Goal: Task Accomplishment & Management: Complete application form

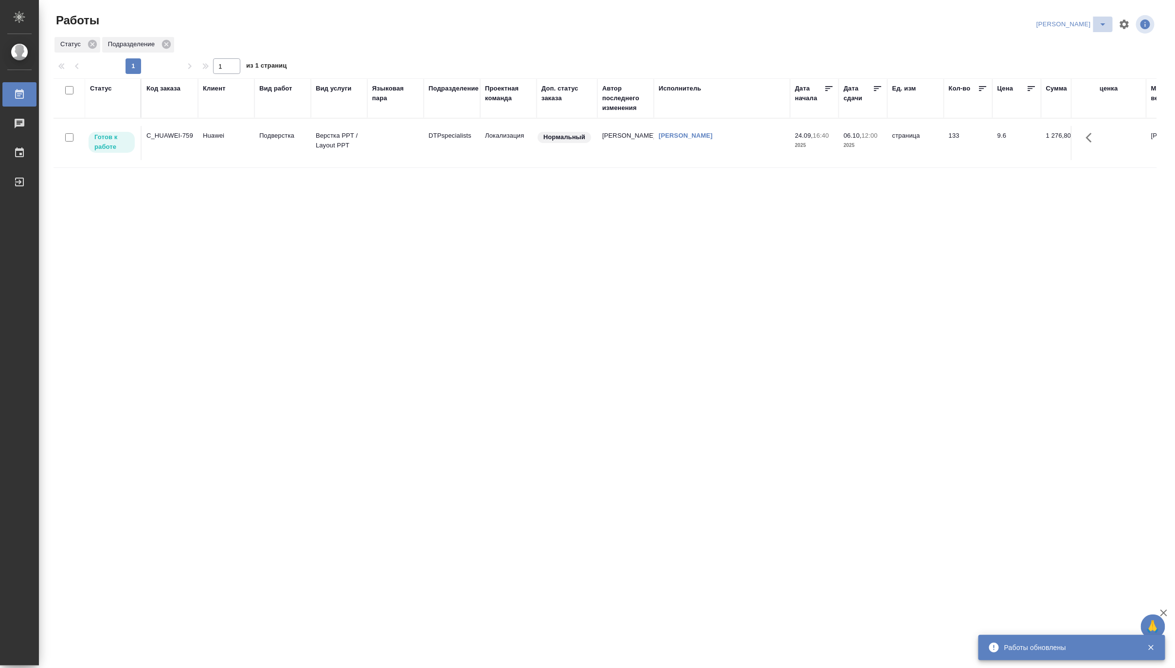
click at [1098, 22] on icon "split button" at bounding box center [1103, 24] width 12 height 12
click at [1067, 90] on li "Верстка и Дизайн" at bounding box center [1066, 91] width 93 height 16
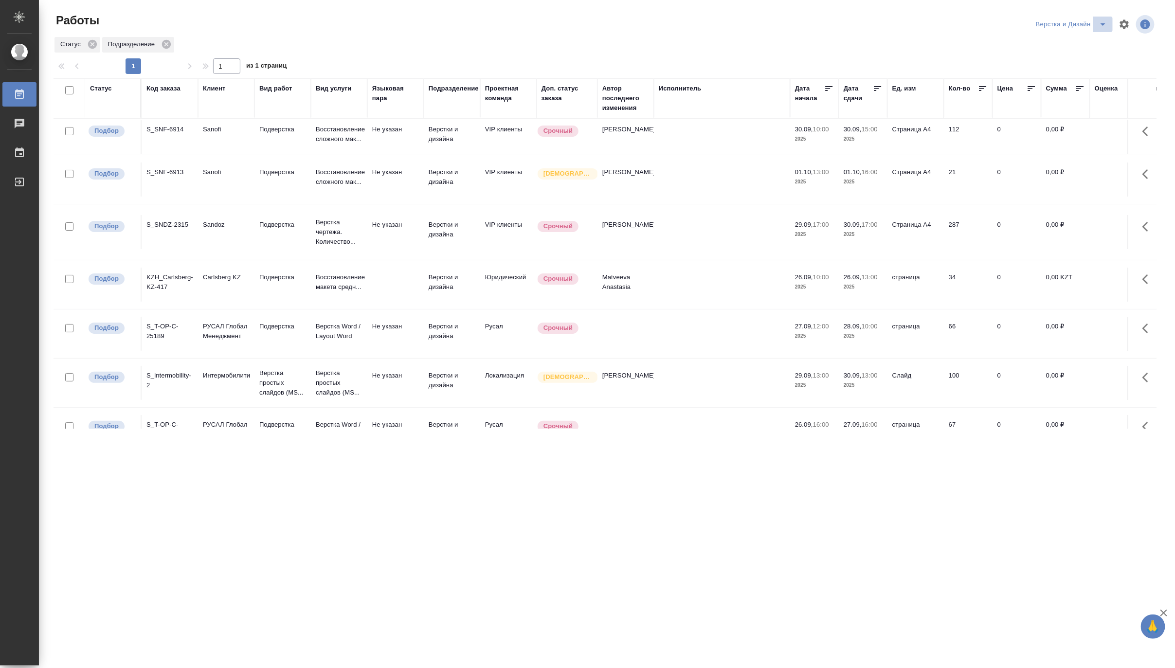
click at [1107, 18] on button "split button" at bounding box center [1102, 25] width 19 height 16
click at [1073, 106] on li "DTPLight" at bounding box center [1077, 106] width 93 height 16
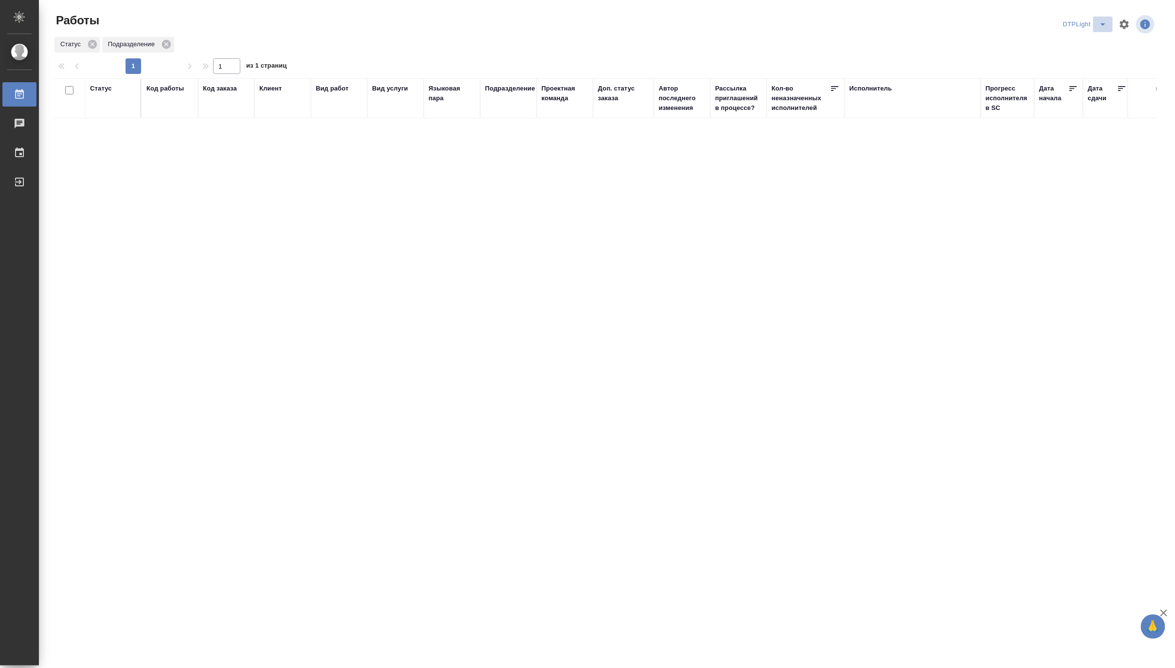
click at [1103, 21] on icon "split button" at bounding box center [1103, 24] width 12 height 12
click at [1093, 79] on li "[PERSON_NAME]" at bounding box center [1091, 75] width 93 height 16
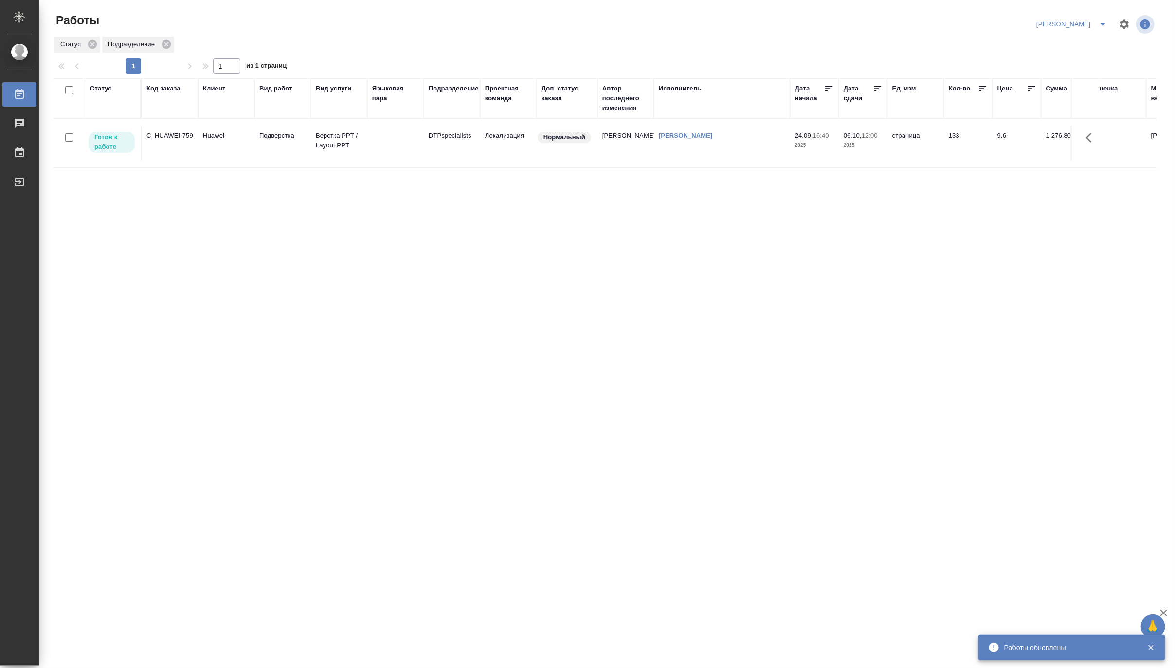
click at [1105, 21] on icon "split button" at bounding box center [1103, 24] width 12 height 12
click at [1079, 41] on li "[PERSON_NAME] работе" at bounding box center [1066, 44] width 93 height 16
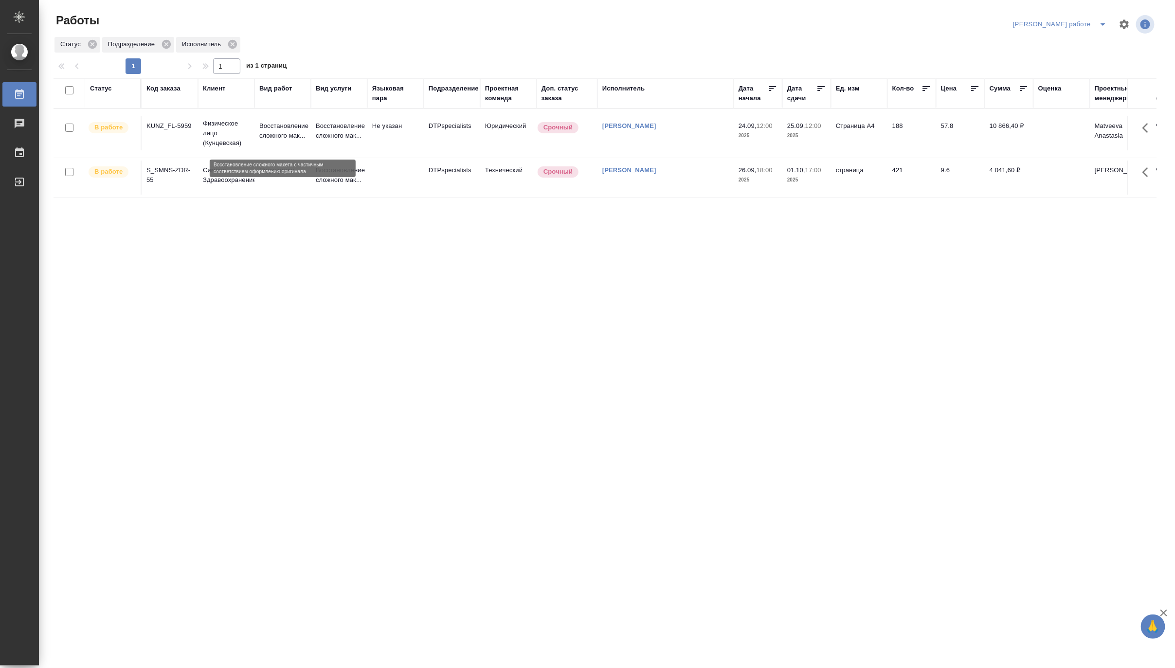
click at [293, 128] on p "Восстановление сложного мак..." at bounding box center [282, 130] width 47 height 19
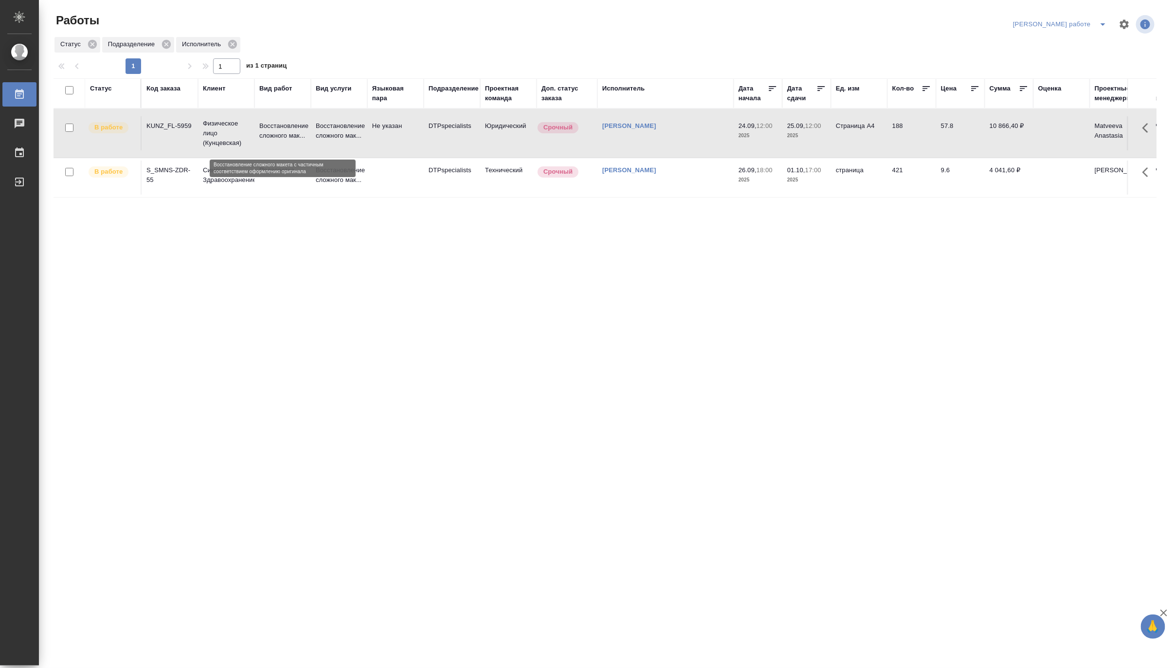
click at [293, 128] on p "Восстановление сложного мак..." at bounding box center [282, 130] width 47 height 19
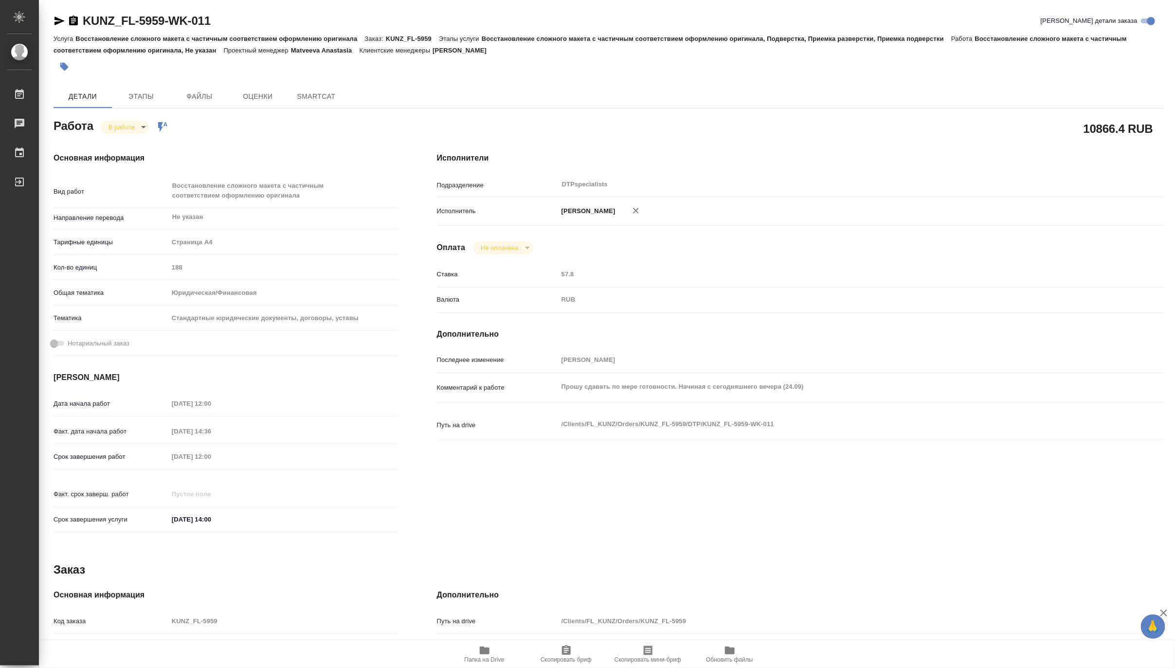
type textarea "x"
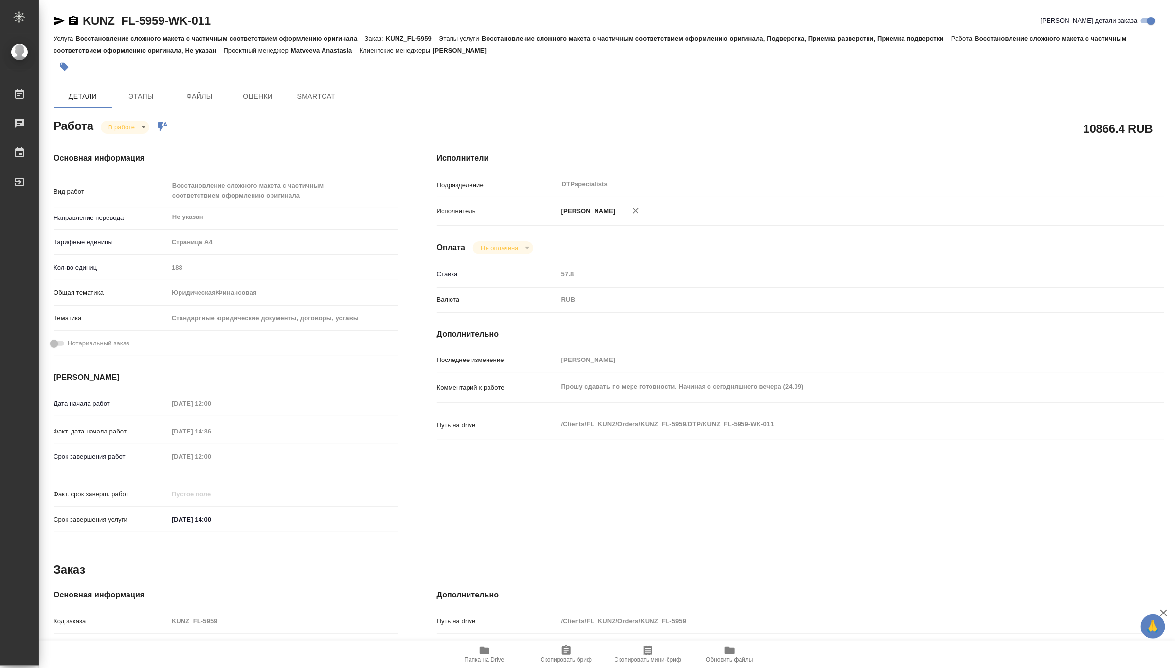
type textarea "x"
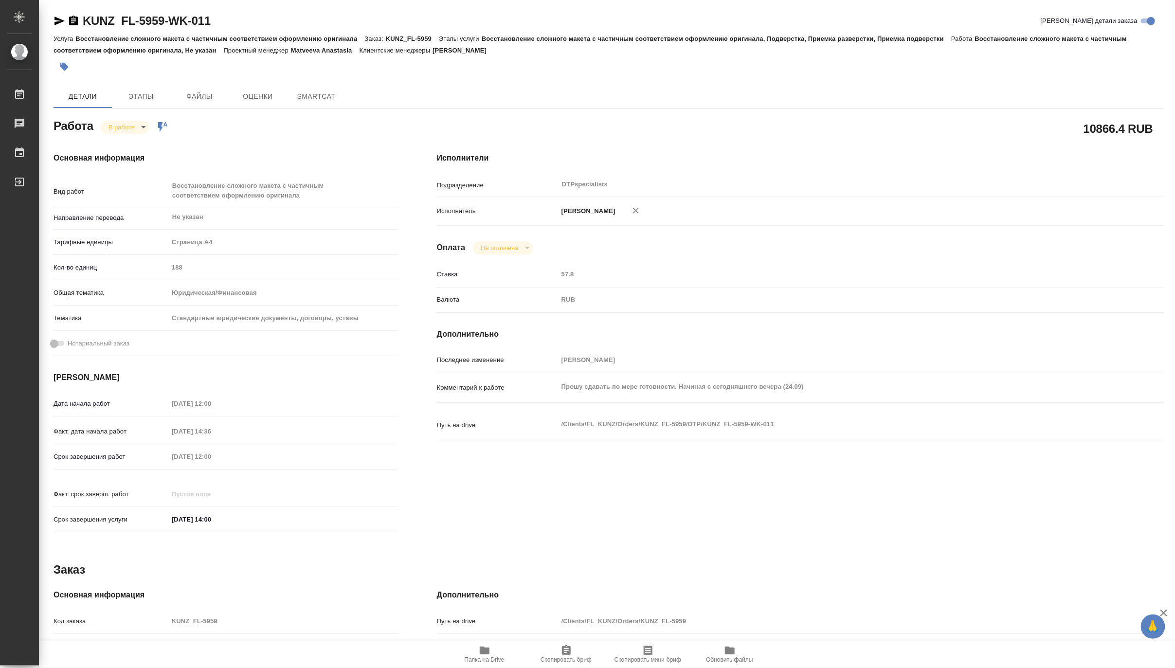
type textarea "x"
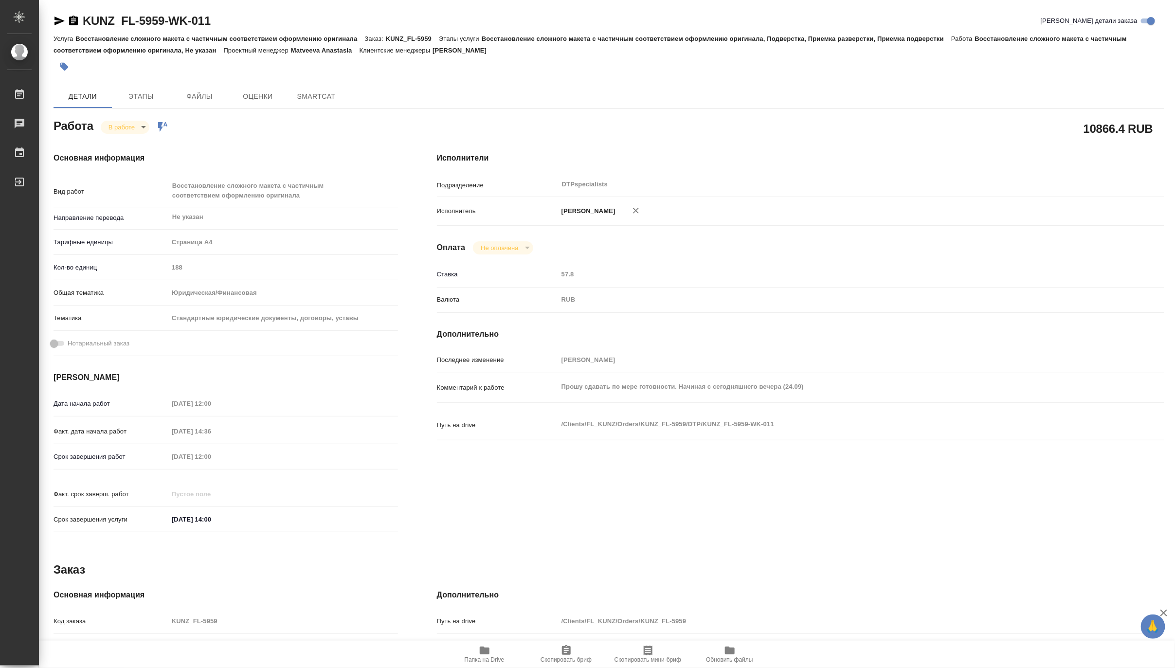
type input "inProgress"
type textarea "Восстановление сложного макета с частичным соответствием оформлению оригинала"
type textarea "x"
type input "Не указан"
type input "5f036ec4e16dec2d6b59c8ff"
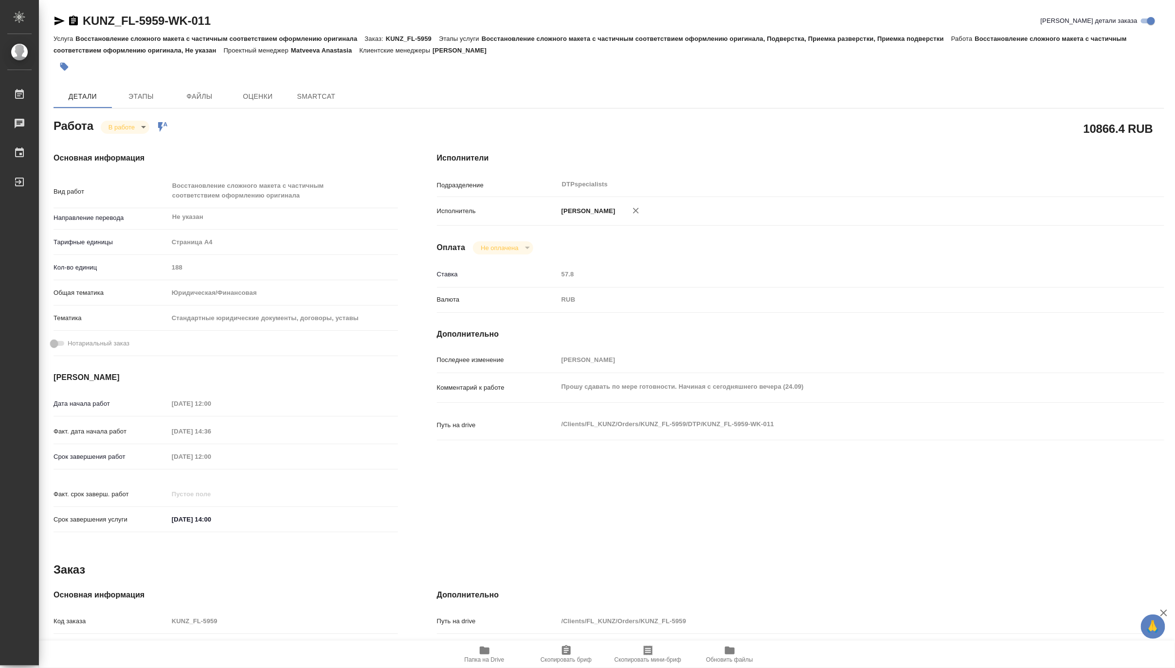
type input "188"
type input "yr-fn"
type input "5f647205b73bc97568ca66bf"
type input "24.09.2025 12:00"
type input "24.09.2025 14:36"
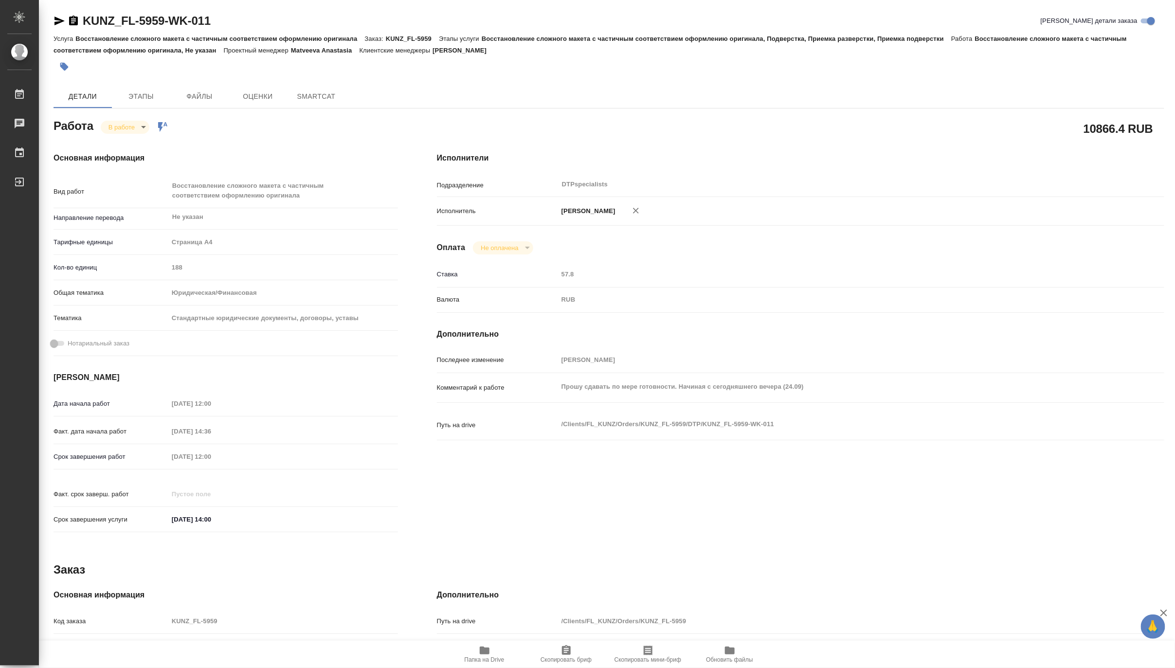
type input "25.09.2025 12:00"
type input "02.10.2025 14:00"
type input "DTPspecialists"
type input "notPayed"
type input "Матвеева Мария"
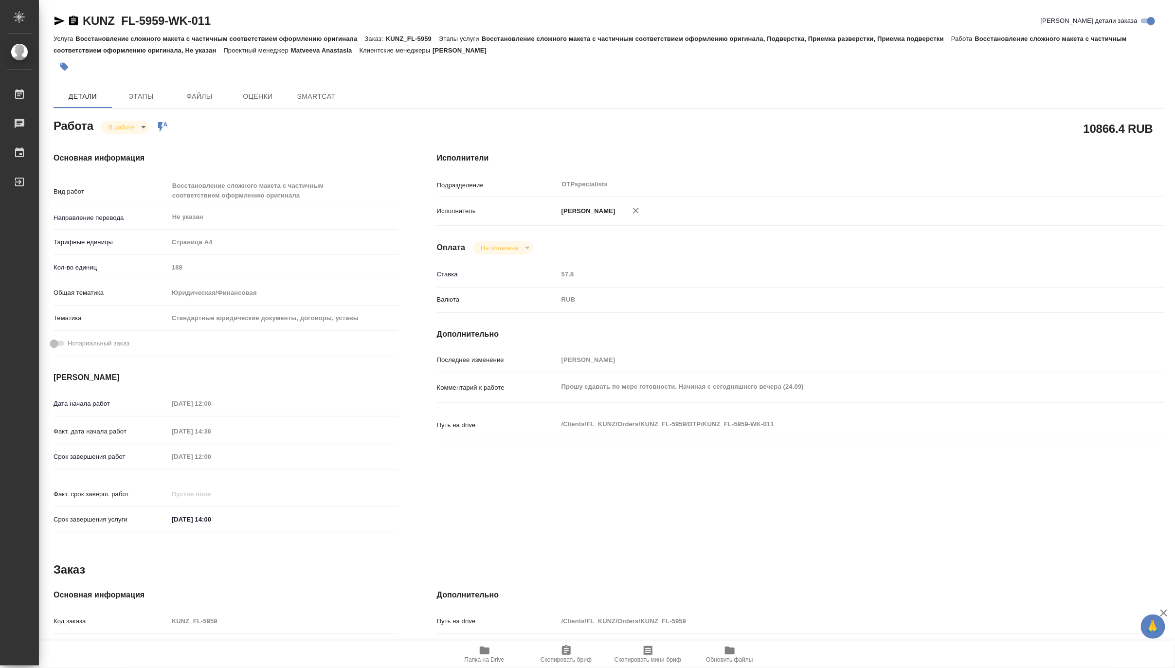
type textarea "Прошу сдавать по мере готовности. Начиная с сегодняшнего вечера (24.09)"
type textarea "x"
type textarea "/Clients/FL_KUNZ/Orders/KUNZ_FL-5959/DTP/KUNZ_FL-5959-WK-011"
type textarea "x"
type input "KUNZ_FL-5959"
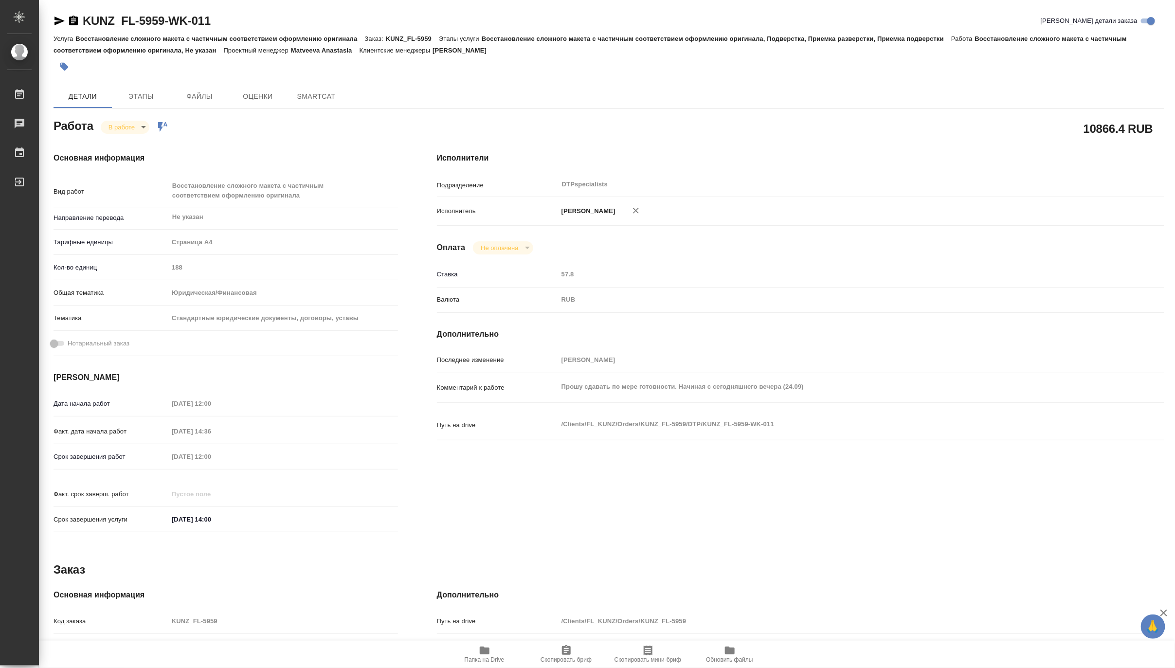
type input "Восстановление сложного макета с частичным соответствием оформлению оригинала"
type input "Восстановление сложного макета с частичным соответствием оформлению оригинала, …"
type input "Веселова Юлия"
type input "[PERSON_NAME]"
type input "/Clients/FL_KUNZ/Orders/KUNZ_FL-5959"
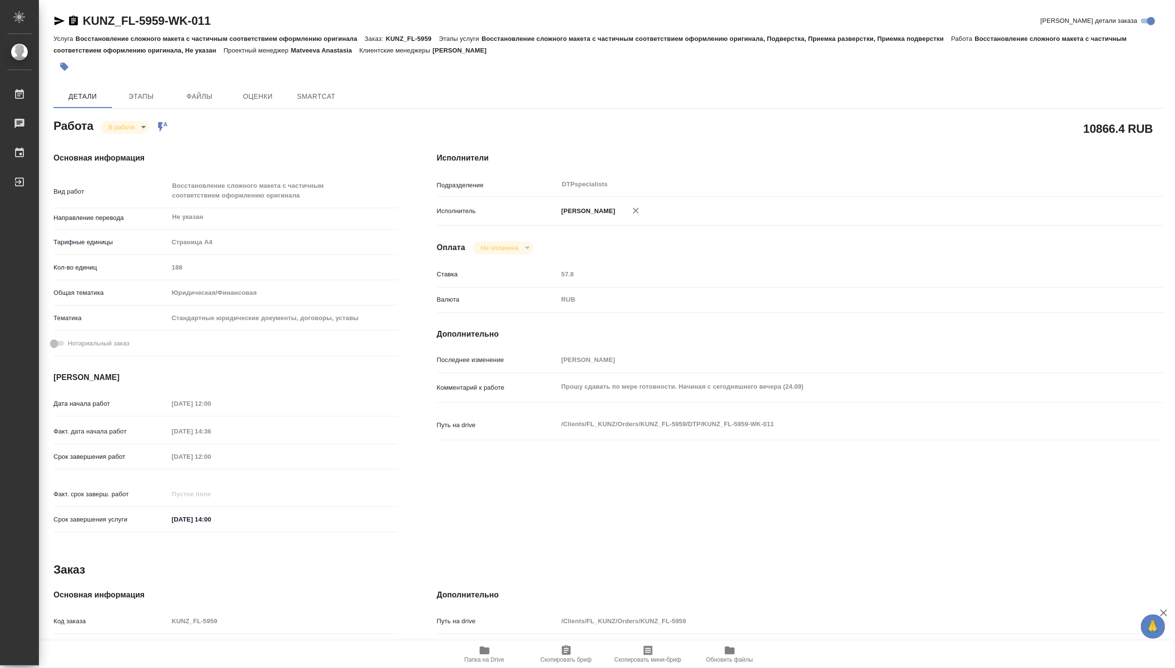
type textarea "x"
type textarea "экспресс, рус-англ, хорошего качества"
type textarea "x"
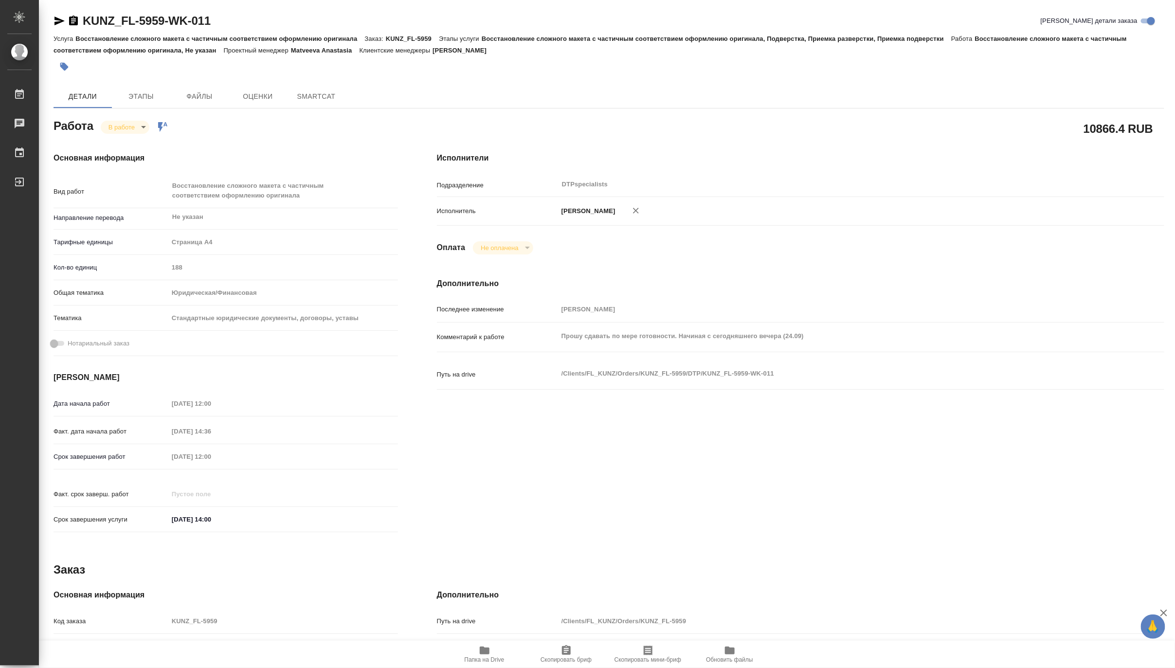
type textarea "x"
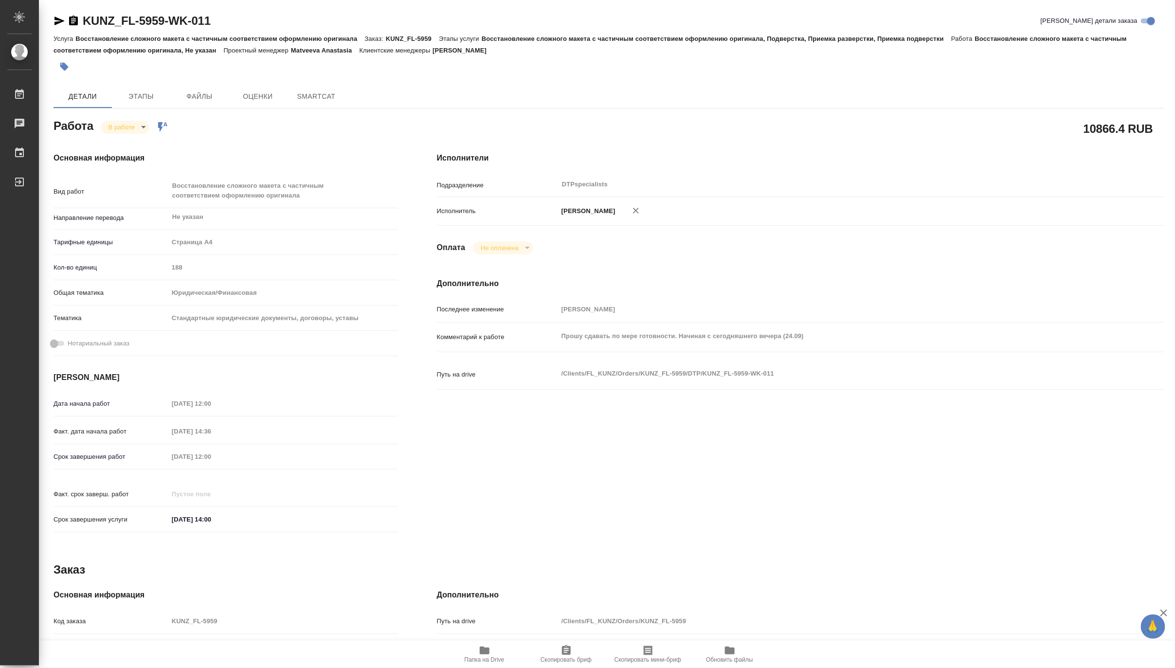
type textarea "x"
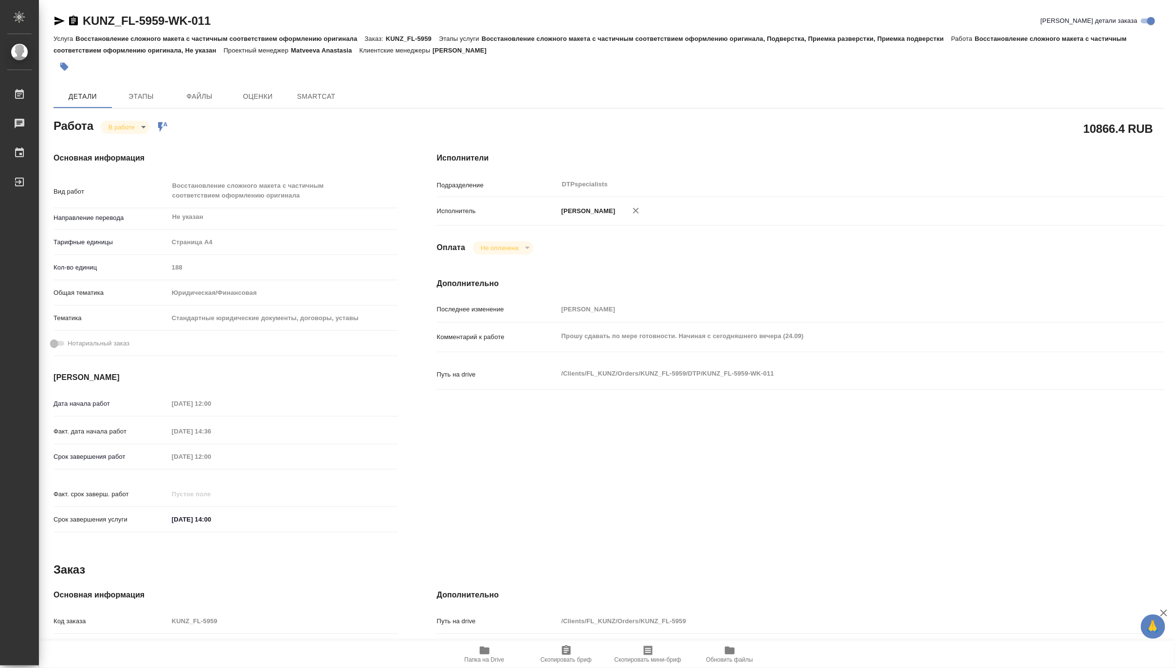
type textarea "x"
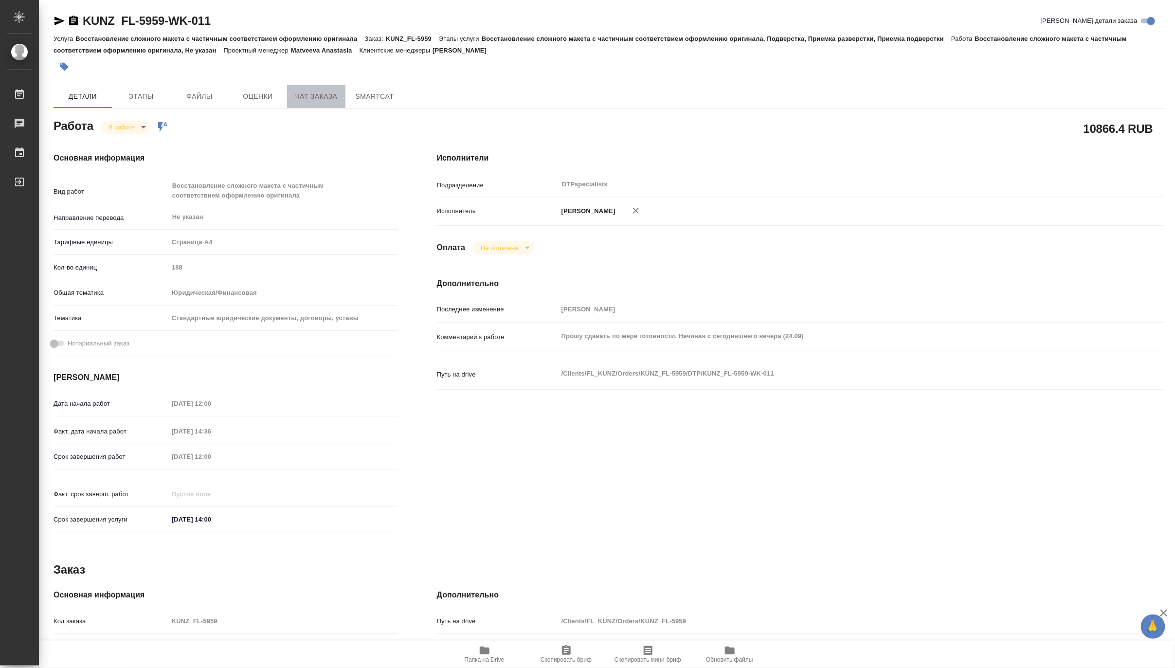
click at [306, 98] on span "Чат заказа" at bounding box center [316, 97] width 47 height 12
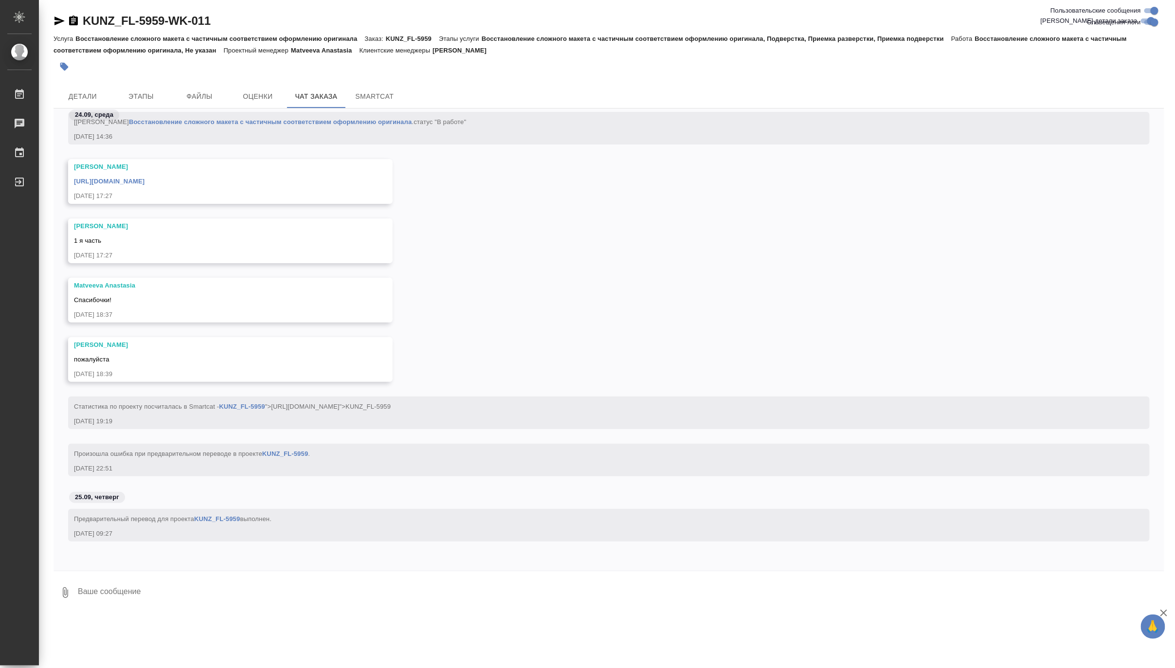
scroll to position [2344, 0]
click at [92, 98] on span "Детали" at bounding box center [82, 97] width 47 height 12
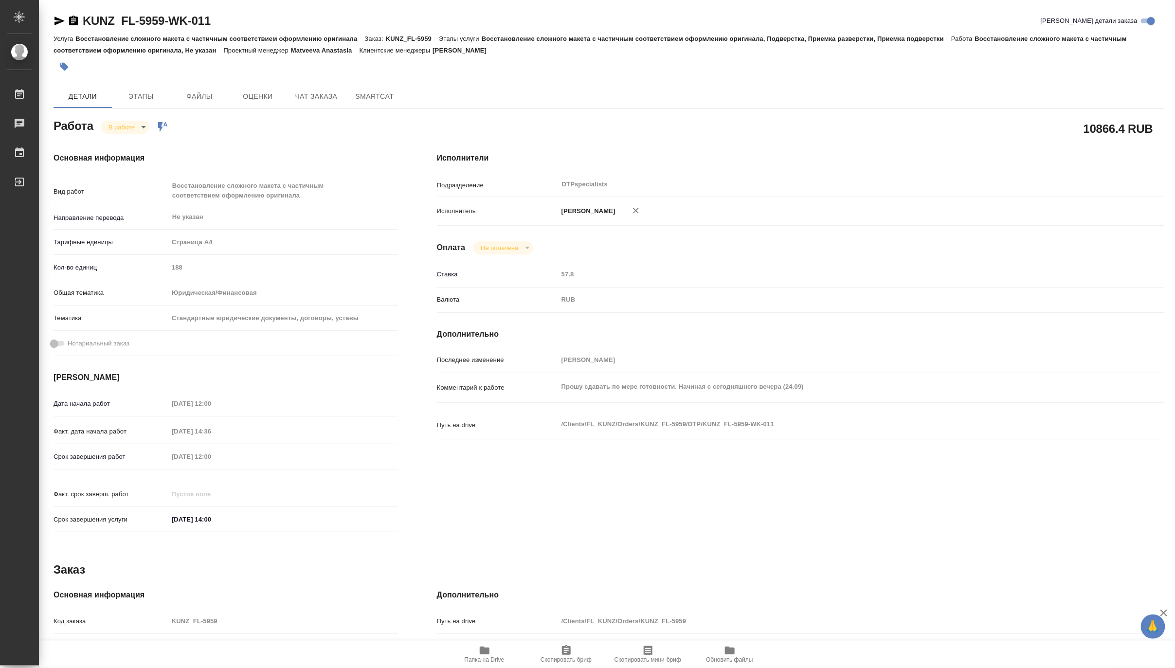
type textarea "x"
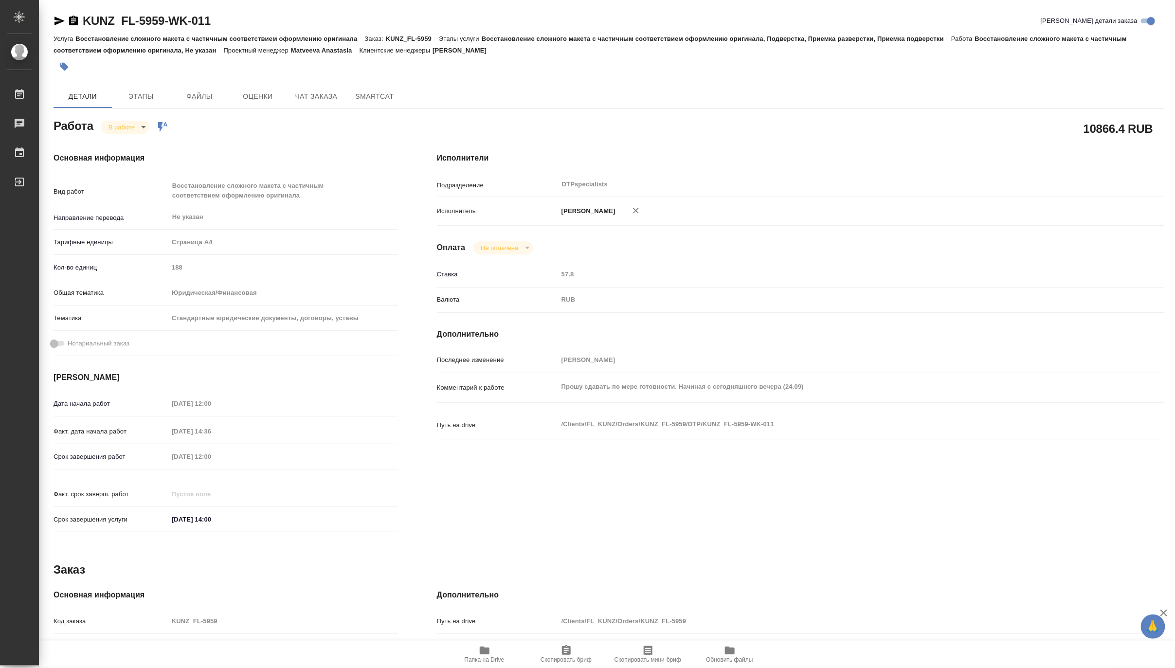
type textarea "x"
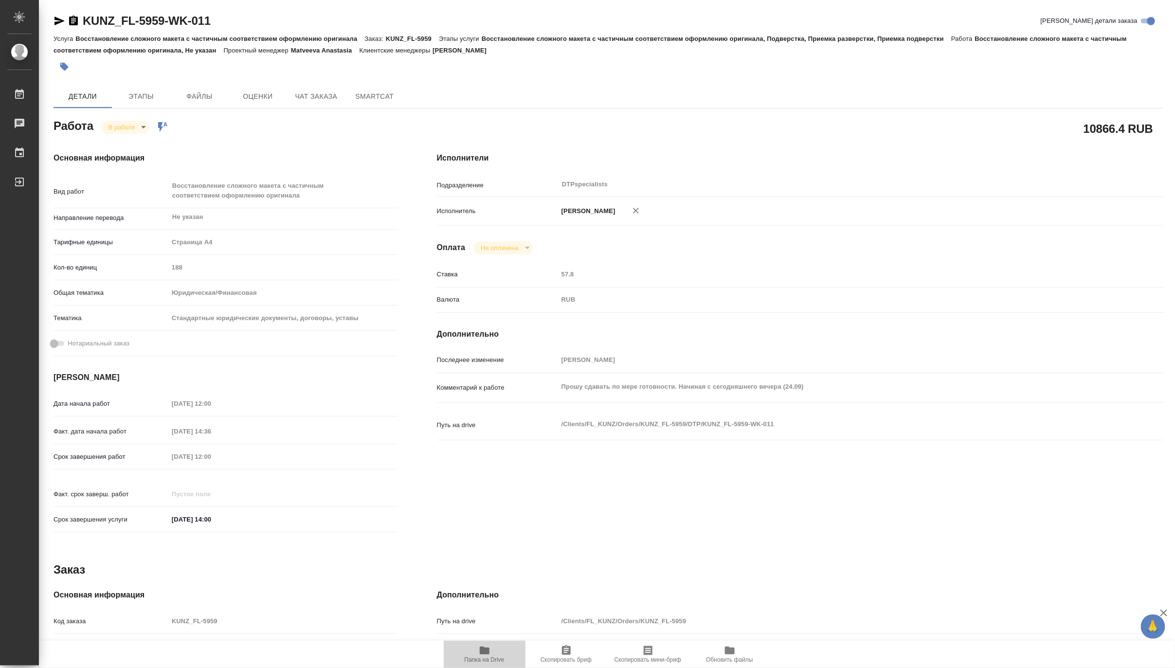
click at [495, 655] on span "Папка на Drive" at bounding box center [485, 654] width 70 height 18
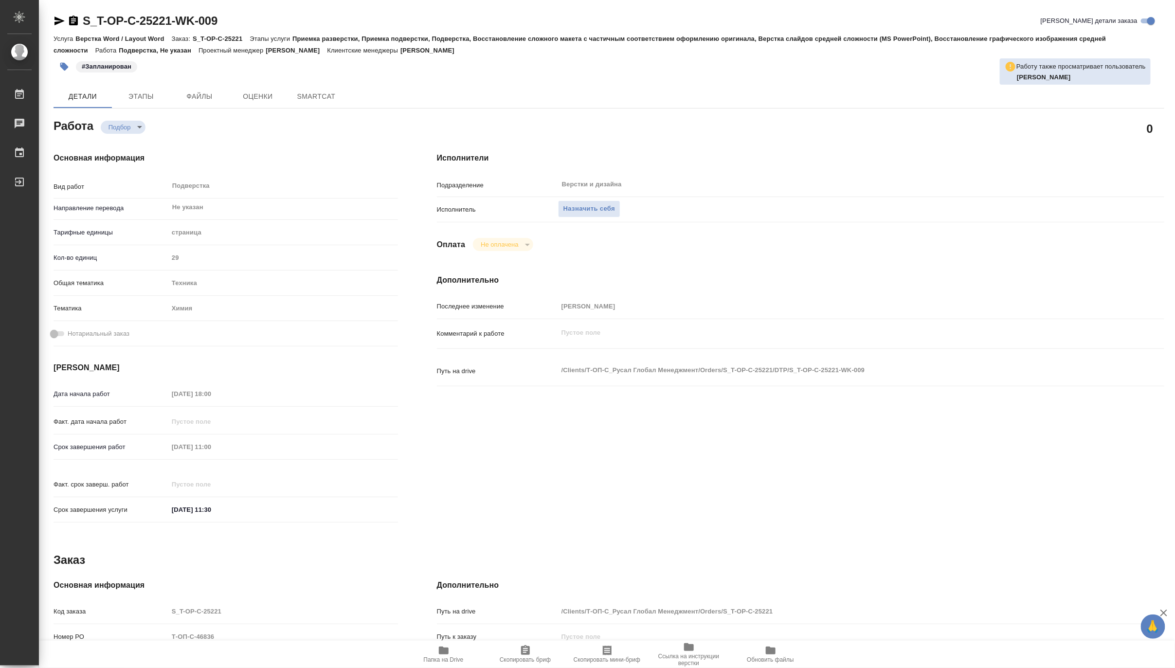
type textarea "x"
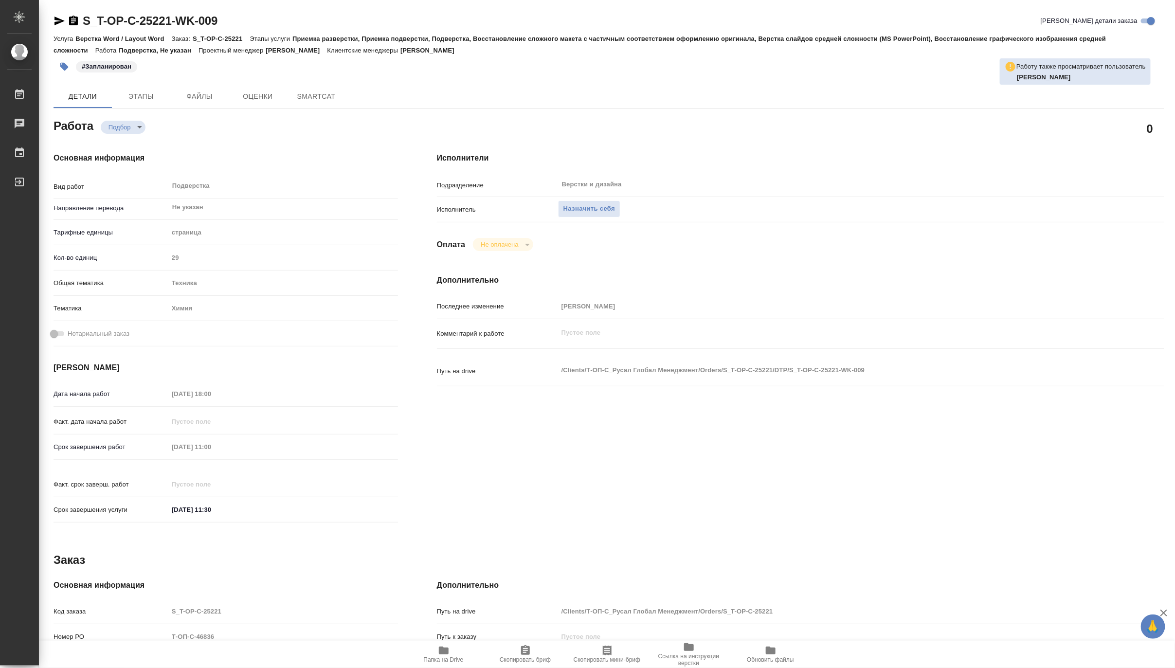
type textarea "x"
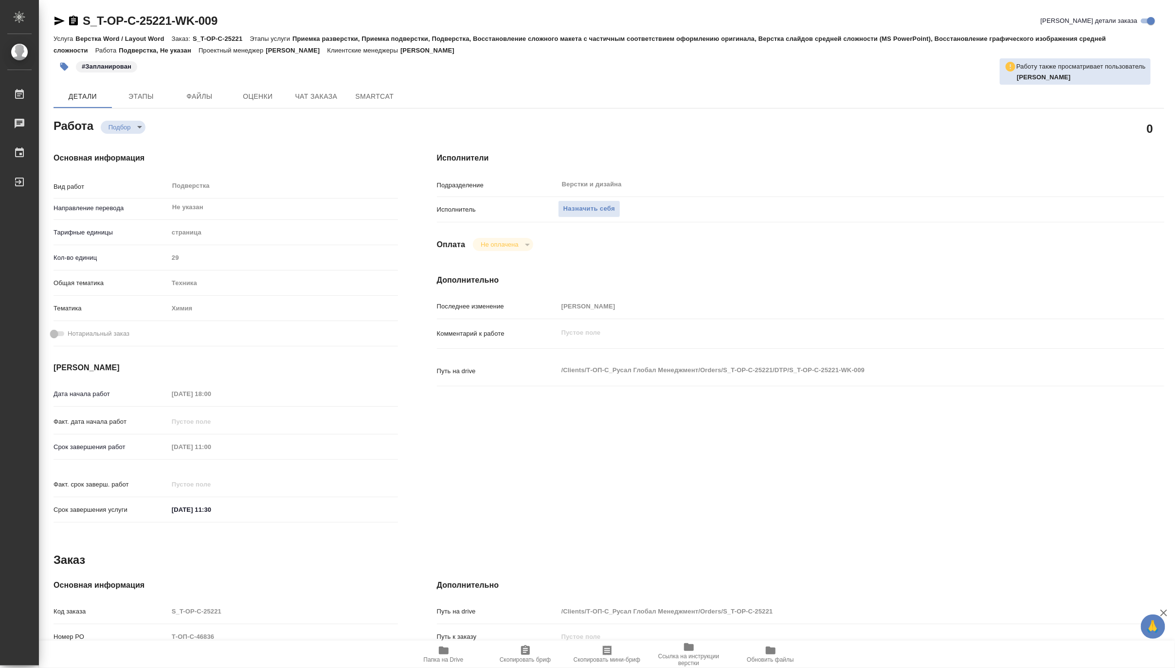
type textarea "x"
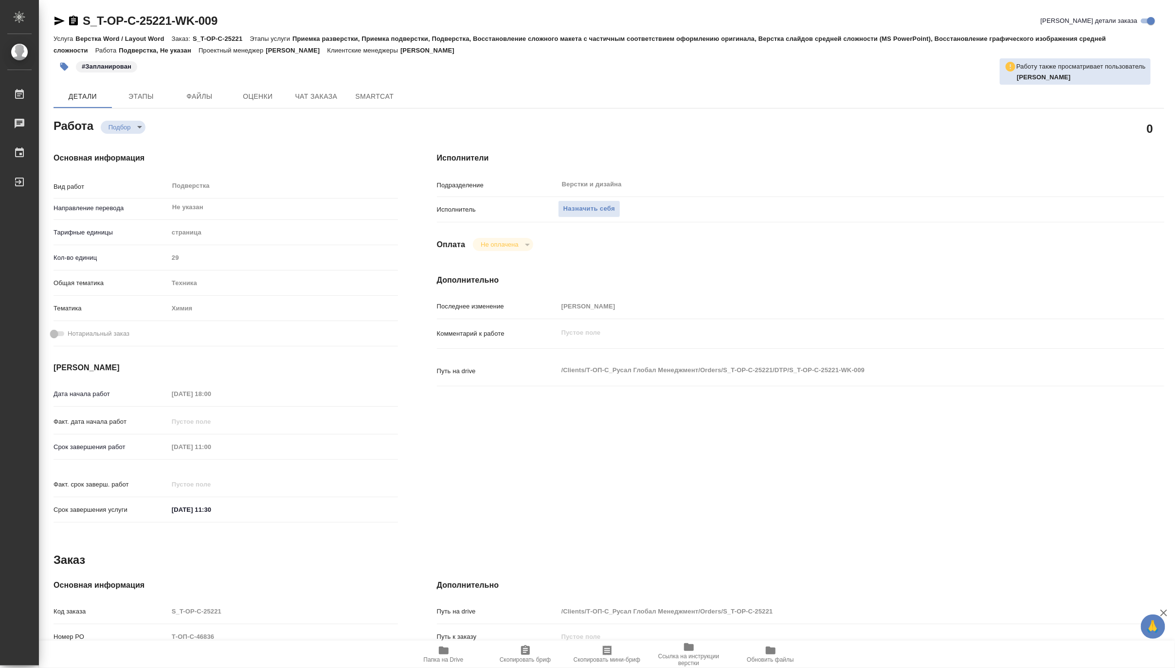
type textarea "x"
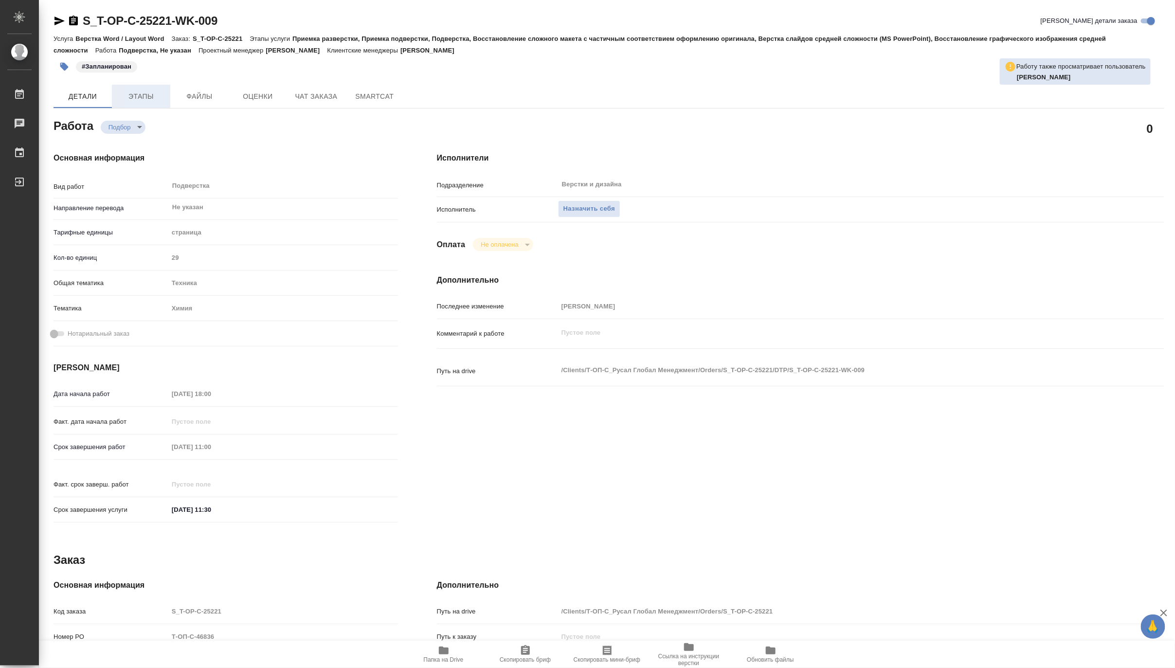
click at [128, 96] on span "Этапы" at bounding box center [141, 97] width 47 height 12
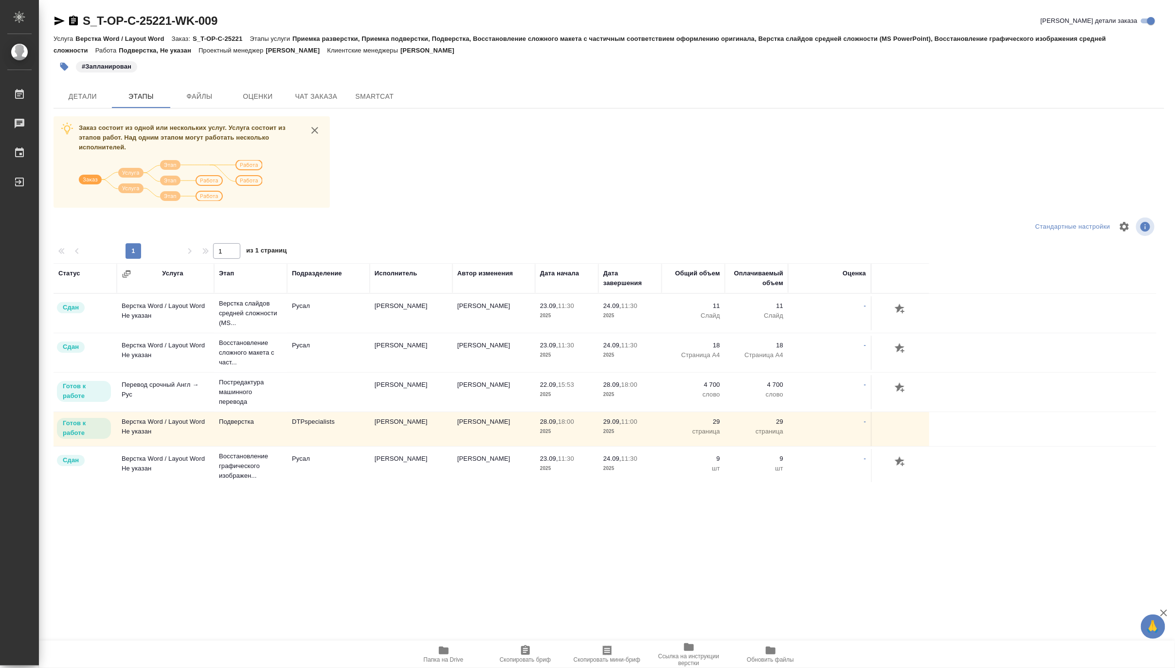
scroll to position [4, 0]
